Goal: Find specific page/section: Find specific page/section

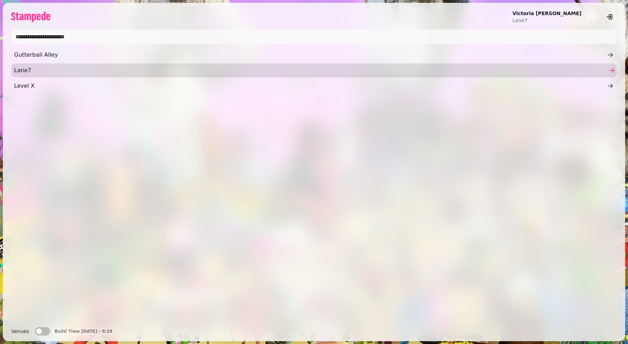
click at [387, 68] on span "Lane7" at bounding box center [310, 70] width 593 height 8
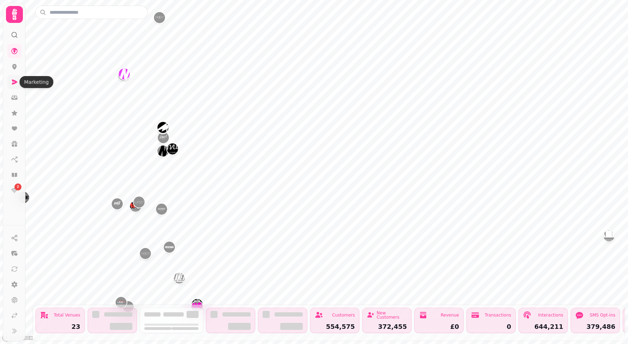
click at [14, 88] on link at bounding box center [14, 82] width 14 height 14
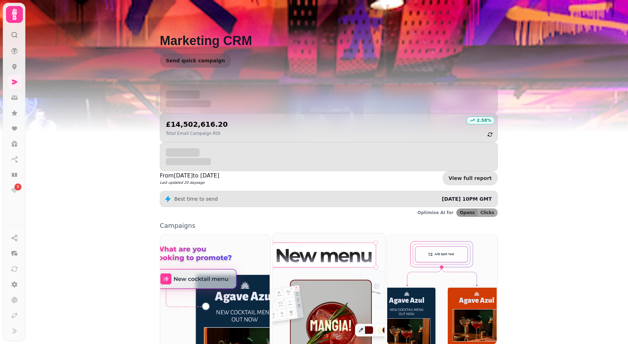
click at [316, 298] on div at bounding box center [329, 303] width 113 height 141
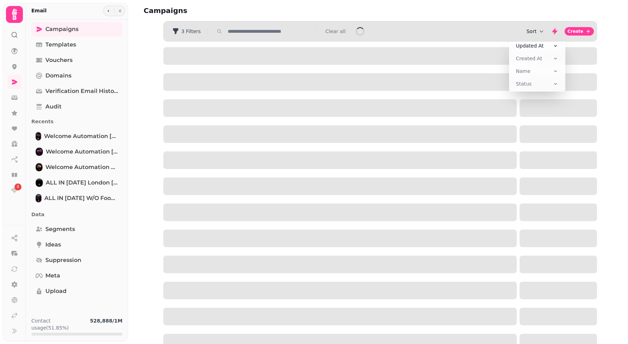
click at [540, 35] on icon "button" at bounding box center [541, 31] width 7 height 7
click at [539, 58] on span "Created At" at bounding box center [529, 58] width 26 height 7
